Goal: Register for event/course

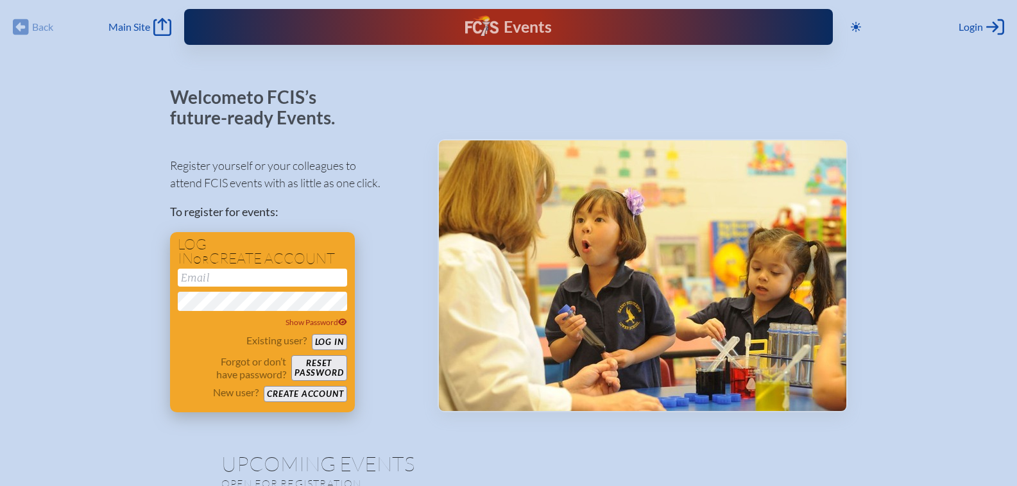
click at [228, 278] on input "email" at bounding box center [262, 278] width 169 height 18
type input "[EMAIL_ADDRESS][DOMAIN_NAME]"
click at [342, 341] on button "Log in" at bounding box center [329, 342] width 35 height 16
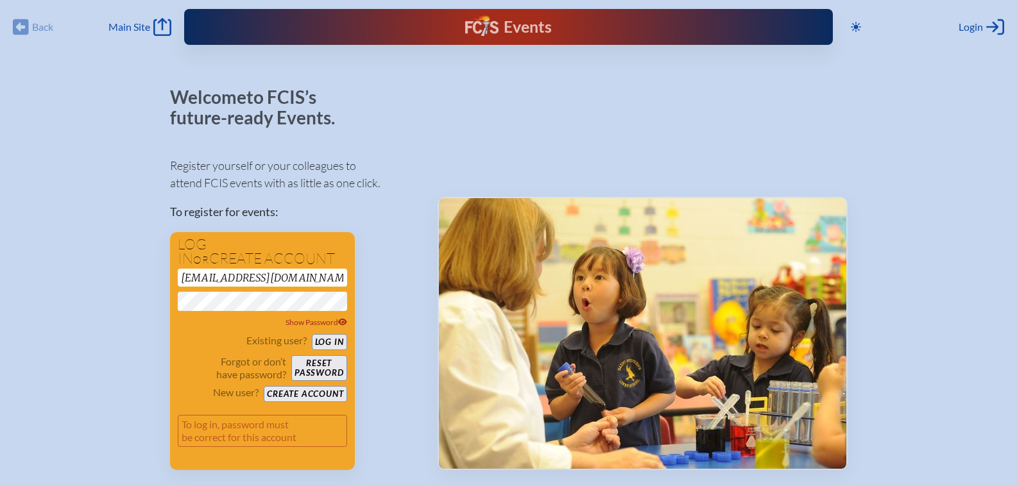
click at [312, 334] on button "Log in" at bounding box center [329, 342] width 35 height 16
click at [384, 249] on div "Register yourself or your colleagues to attend FCIS events with as little as on…" at bounding box center [293, 308] width 247 height 325
click at [321, 395] on button "Create account" at bounding box center [305, 394] width 83 height 16
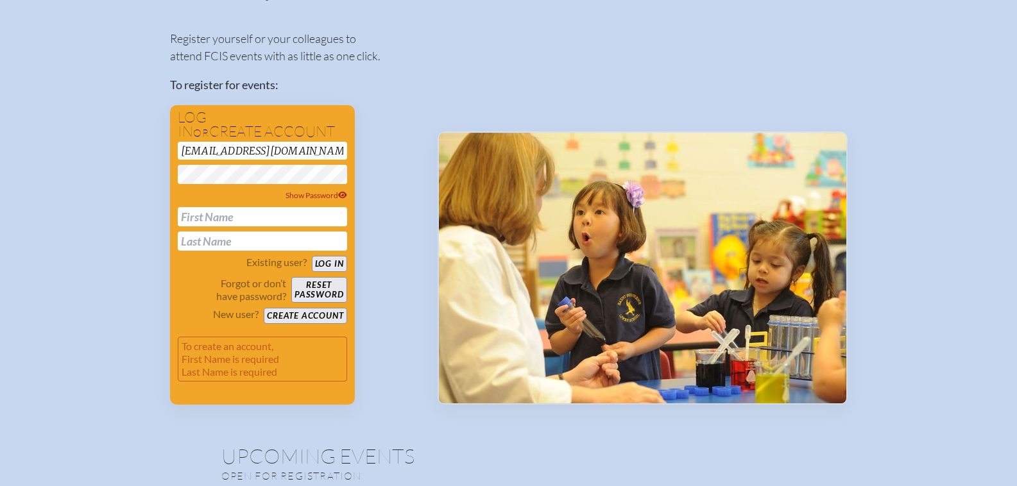
scroll to position [128, 0]
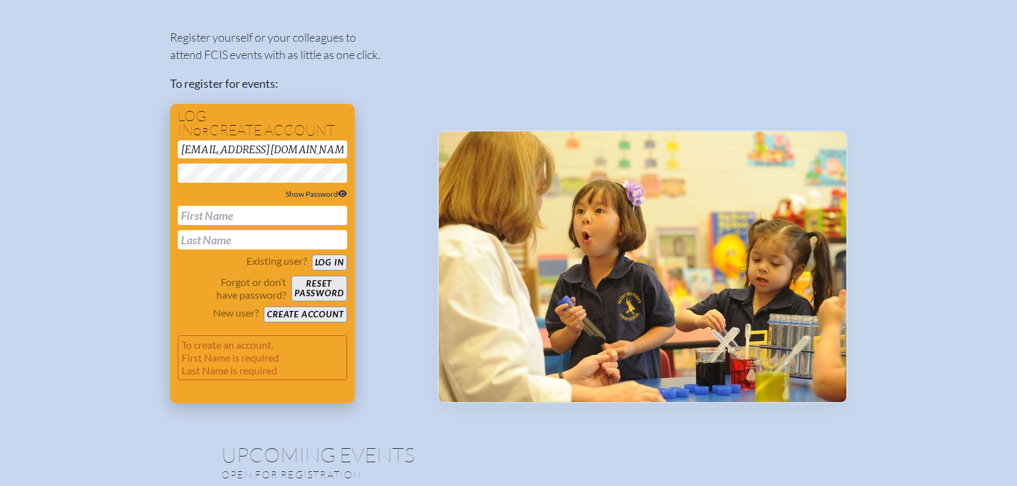
click at [319, 191] on span "Show Password" at bounding box center [316, 194] width 62 height 10
click at [243, 216] on input "text" at bounding box center [262, 215] width 169 height 19
type input "Lori"
click at [192, 239] on input "text" at bounding box center [262, 239] width 169 height 19
type input "Duckstein"
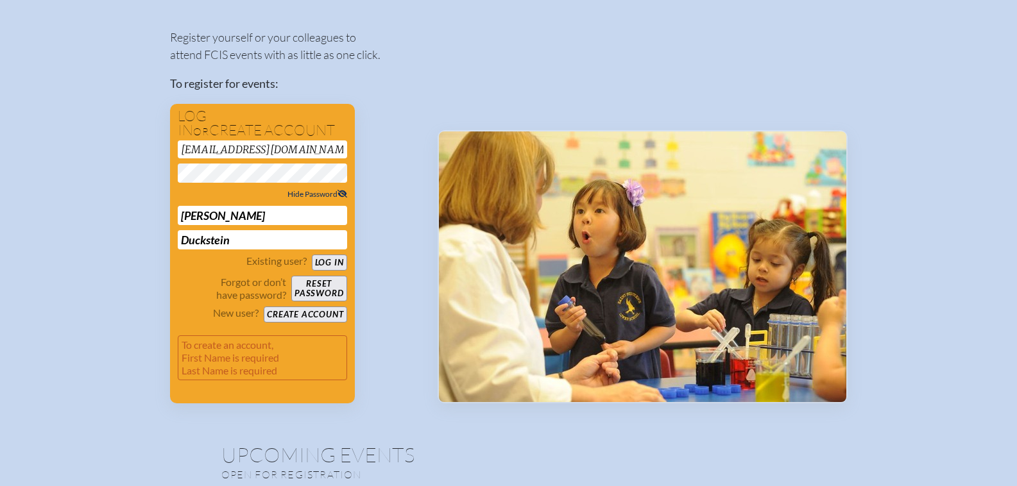
click at [316, 314] on button "Create account" at bounding box center [305, 315] width 83 height 16
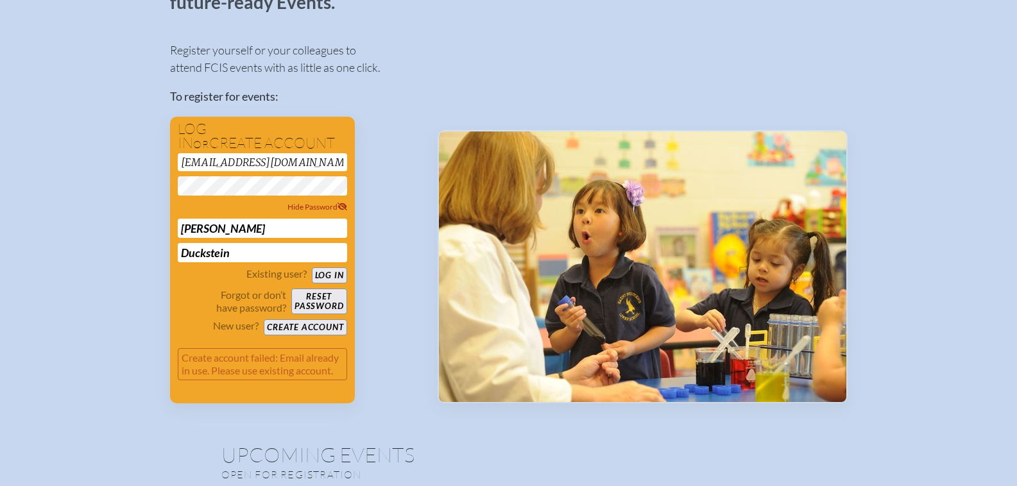
click at [414, 157] on div "Register yourself or your colleagues to attend FCIS events with as little as on…" at bounding box center [293, 216] width 247 height 373
click at [320, 277] on button "Log in" at bounding box center [329, 275] width 35 height 16
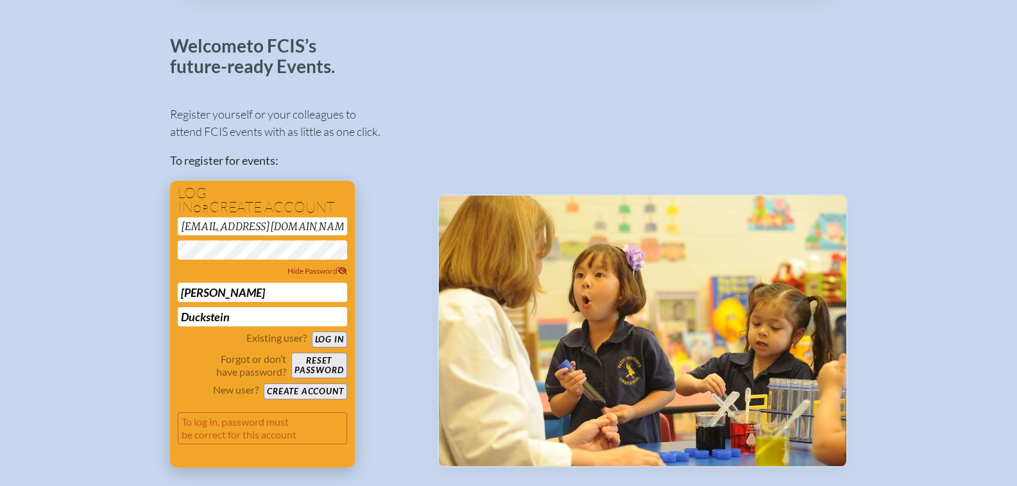
click at [319, 361] on button "Reset password" at bounding box center [318, 366] width 55 height 26
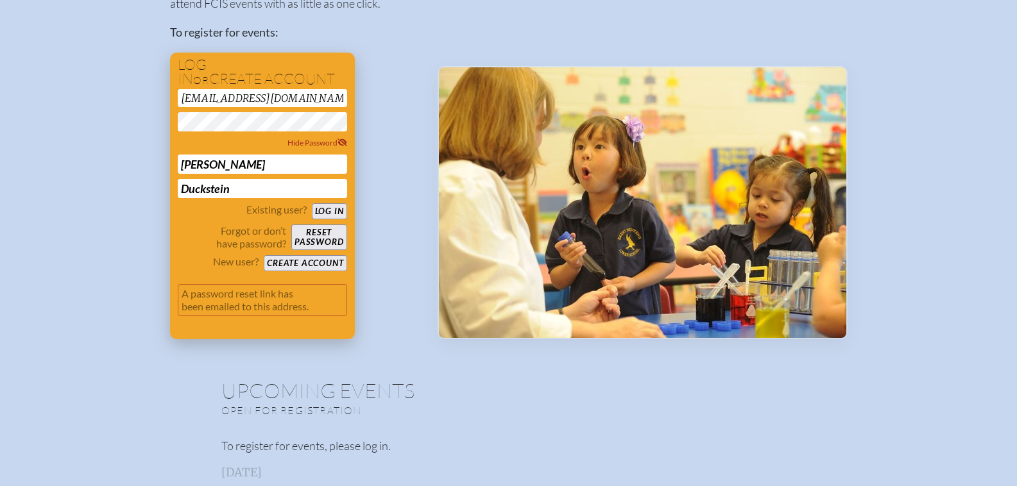
click at [320, 215] on button "Log in" at bounding box center [329, 211] width 35 height 16
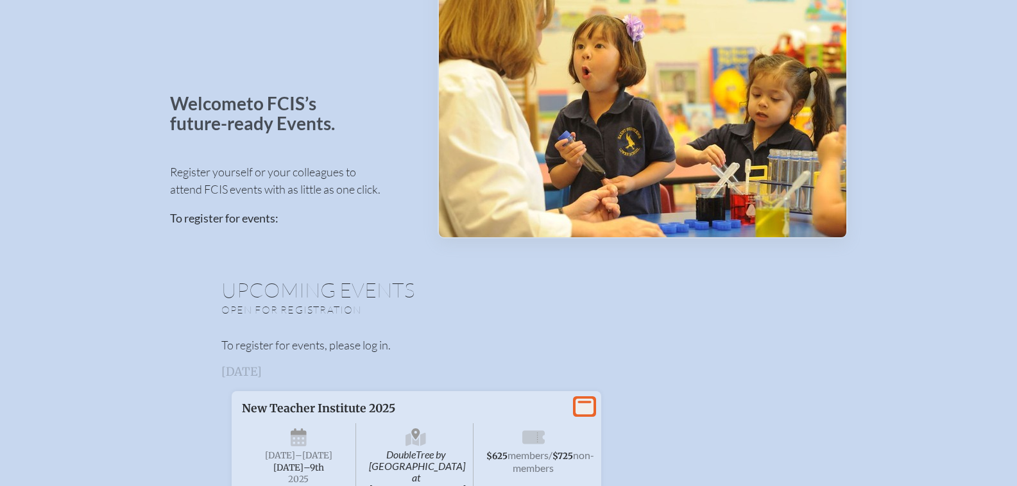
scroll to position [21, 0]
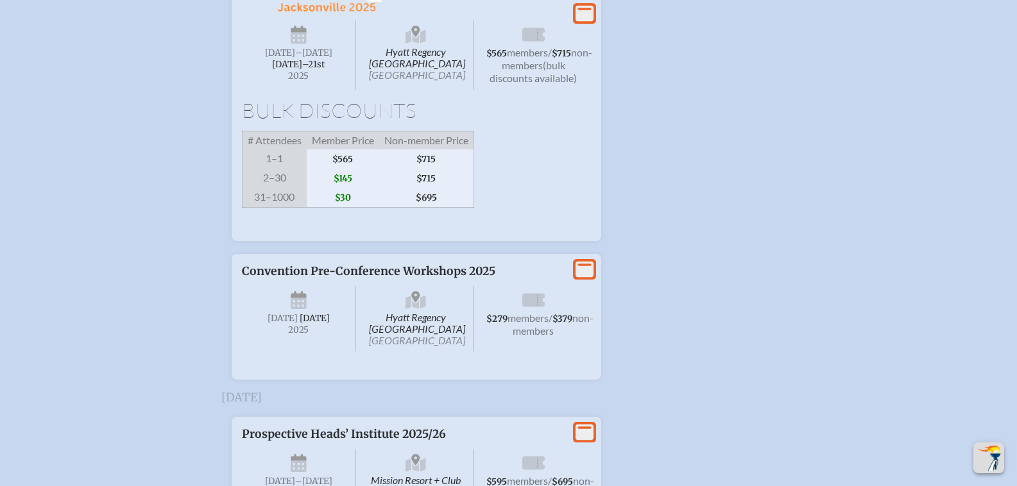
scroll to position [2501, 0]
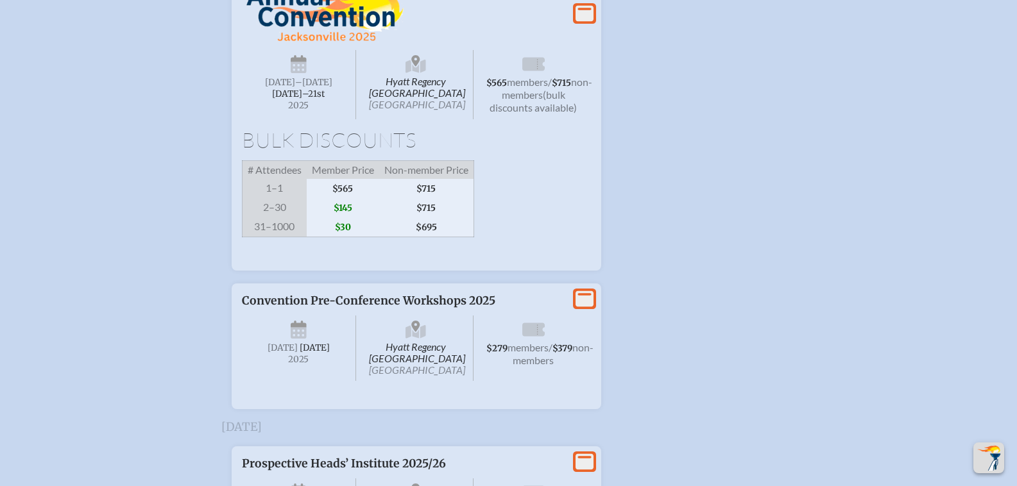
click at [325, 110] on span "2025" at bounding box center [299, 106] width 94 height 10
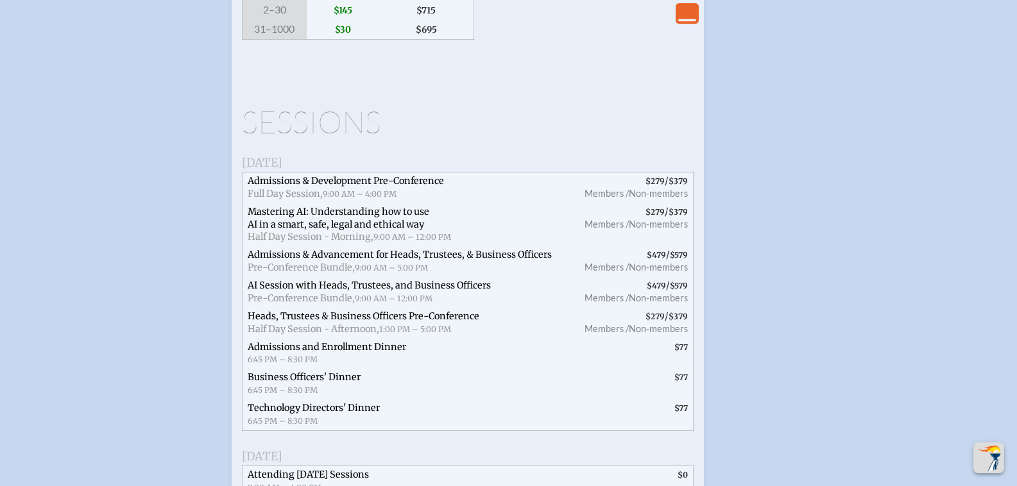
scroll to position [2694, 0]
